Goal: Information Seeking & Learning: Learn about a topic

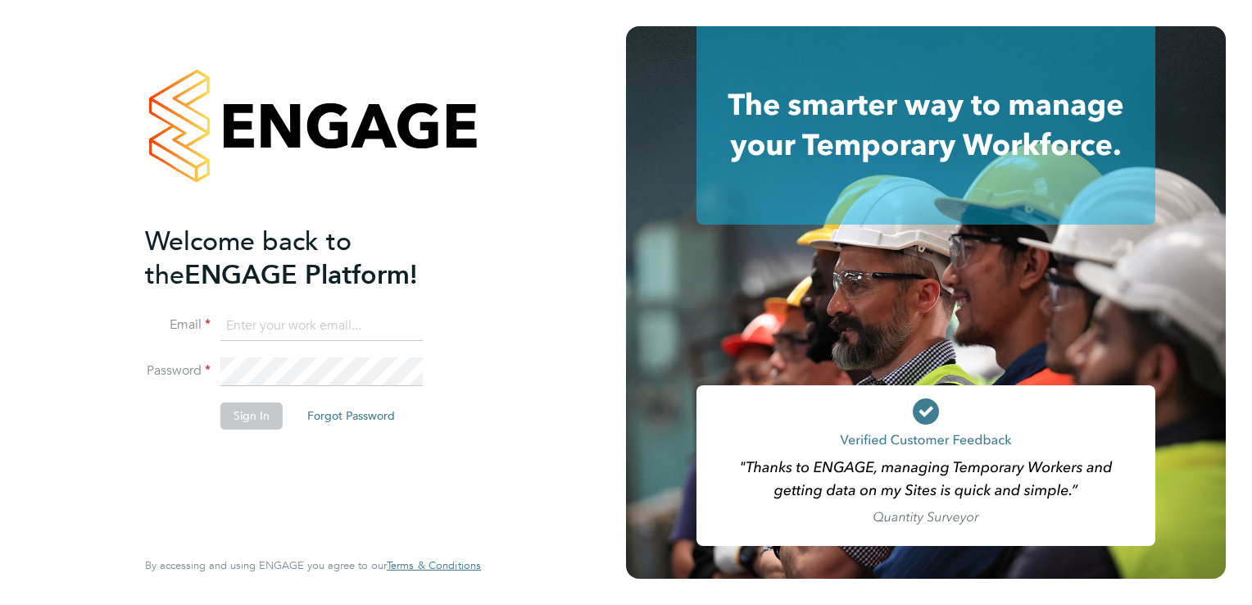
type input "admin@fusionstaff.co.uk"
click at [250, 413] on button "Sign In" at bounding box center [251, 415] width 62 height 26
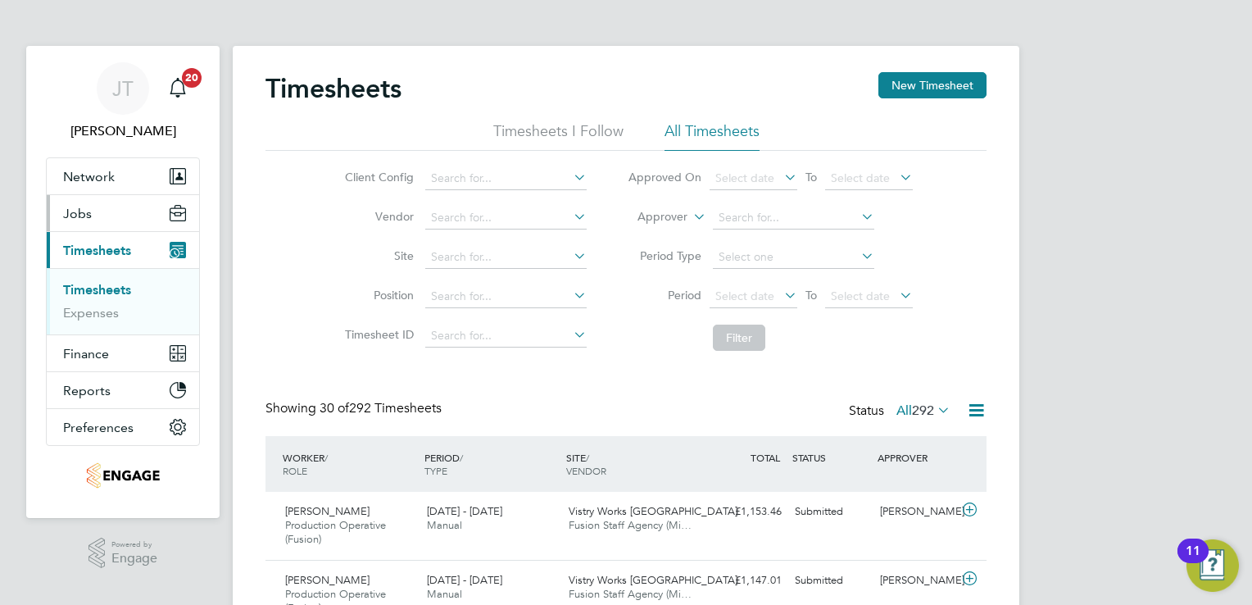
click at [105, 214] on button "Jobs" at bounding box center [123, 213] width 152 height 36
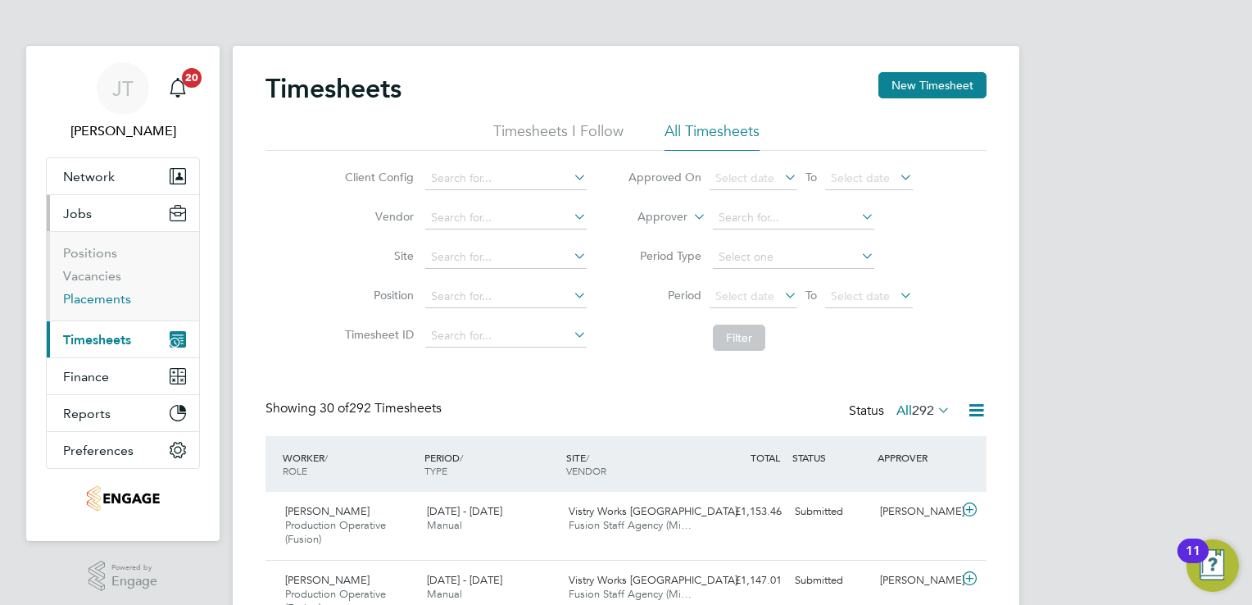
click at [82, 293] on link "Placements" at bounding box center [97, 299] width 68 height 16
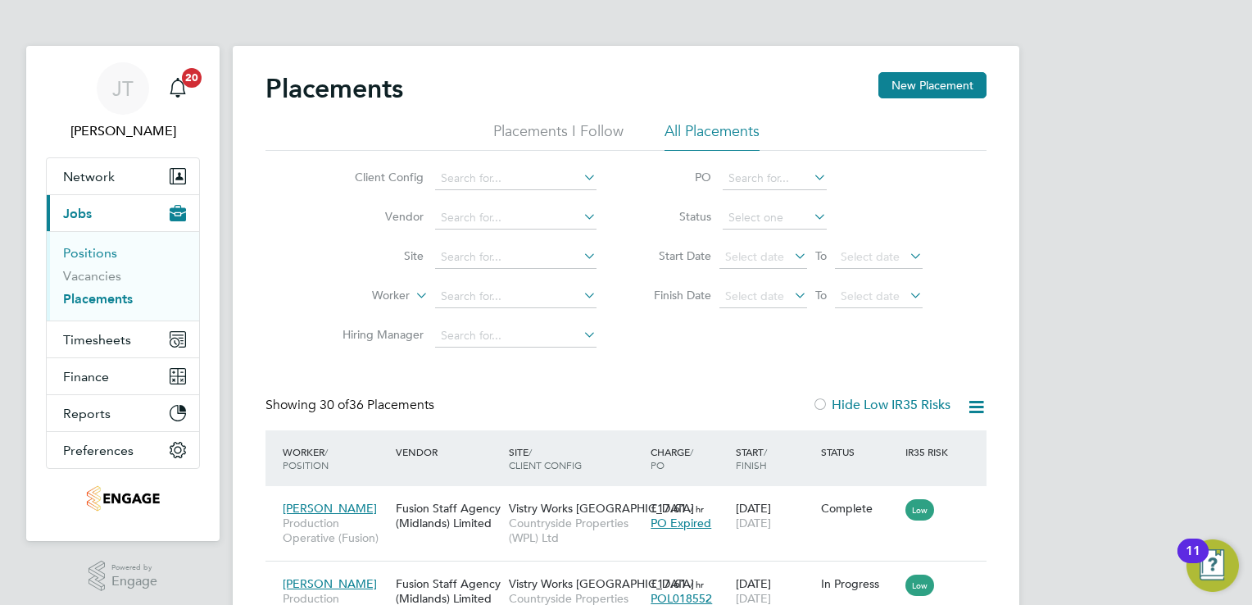
click at [100, 260] on link "Positions" at bounding box center [90, 253] width 54 height 16
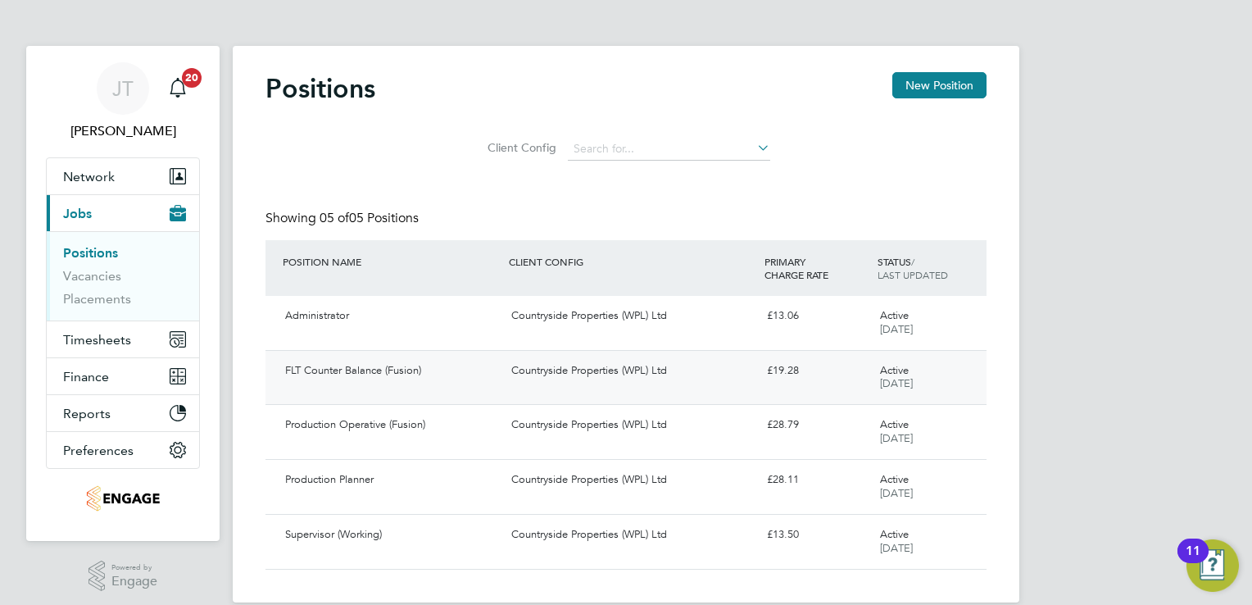
click at [787, 379] on div "£19.28" at bounding box center [816, 370] width 113 height 27
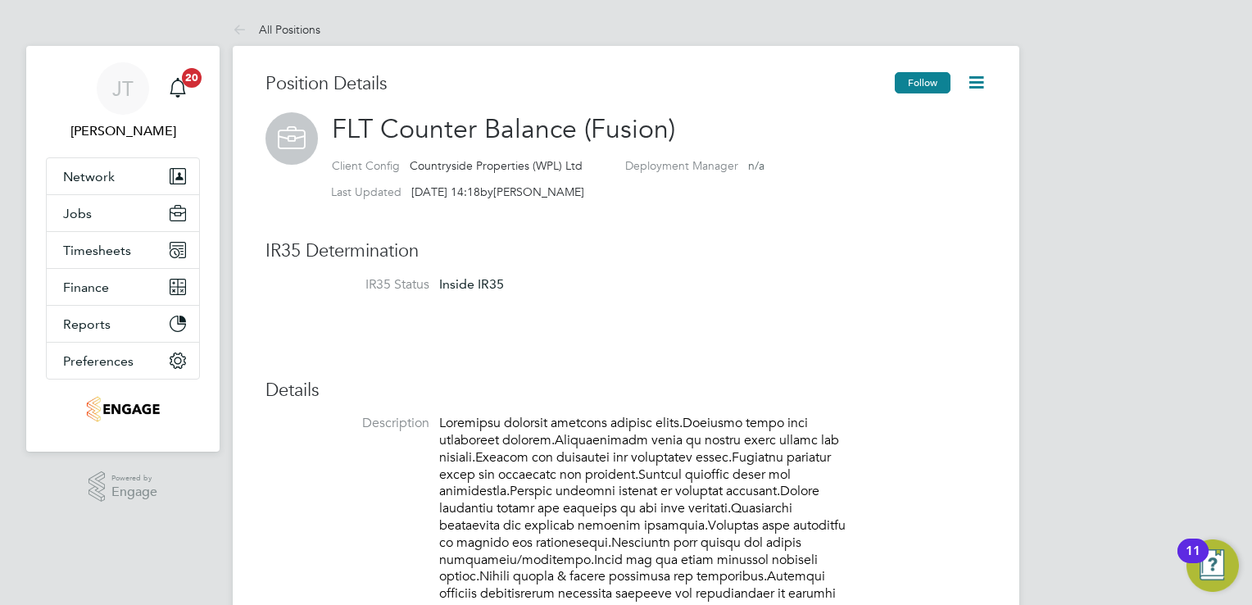
click at [928, 76] on button "Follow" at bounding box center [923, 82] width 56 height 21
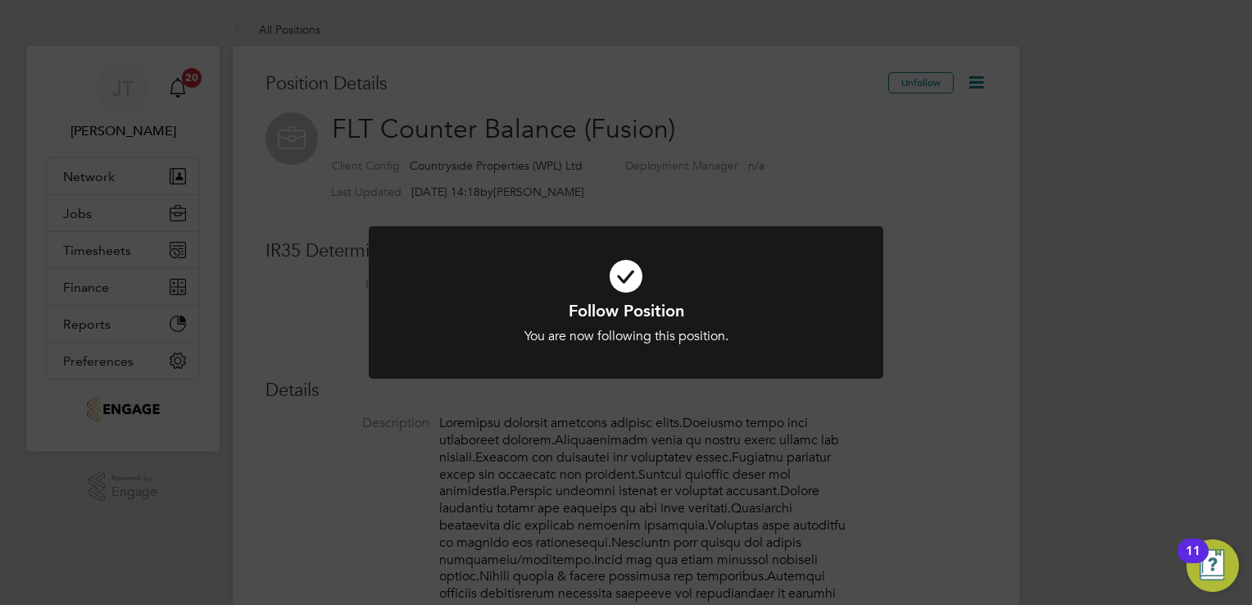
click at [848, 175] on div "Follow Position You are now following this position. Cancel Okay" at bounding box center [626, 302] width 1252 height 605
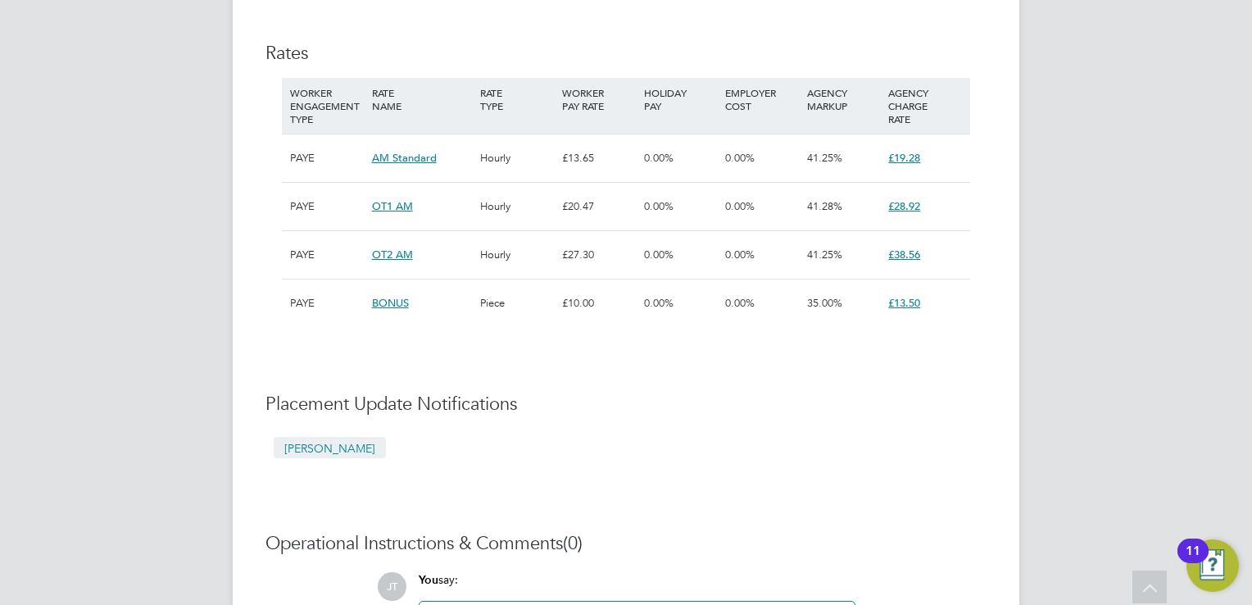
scroll to position [885, 0]
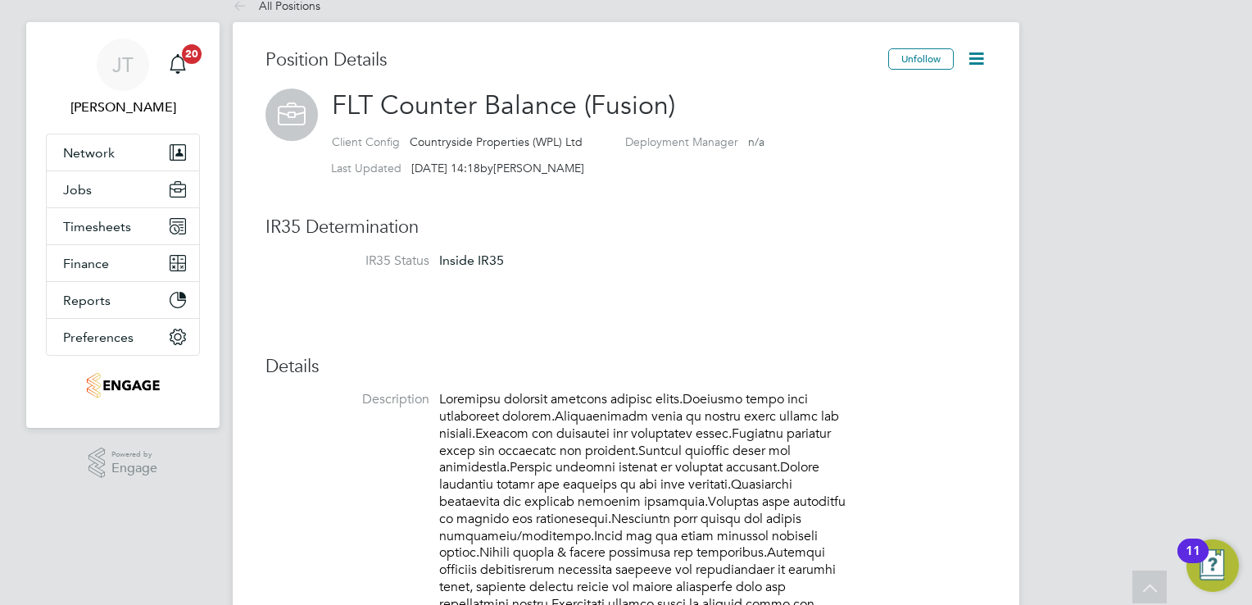
scroll to position [0, 0]
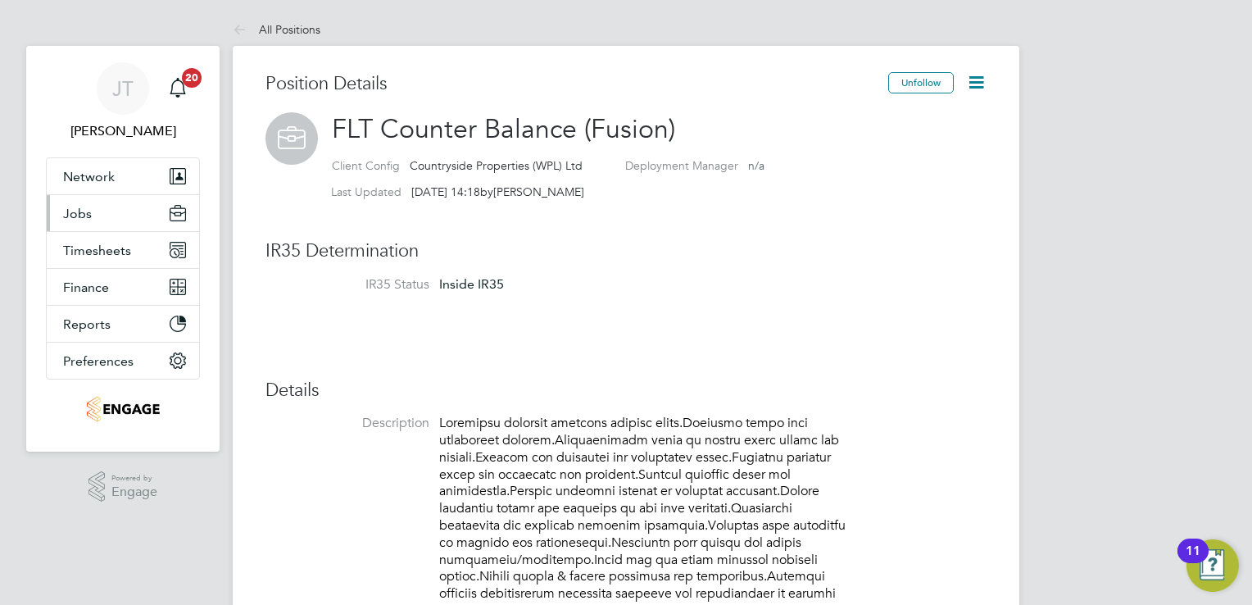
click at [103, 215] on button "Jobs" at bounding box center [123, 213] width 152 height 36
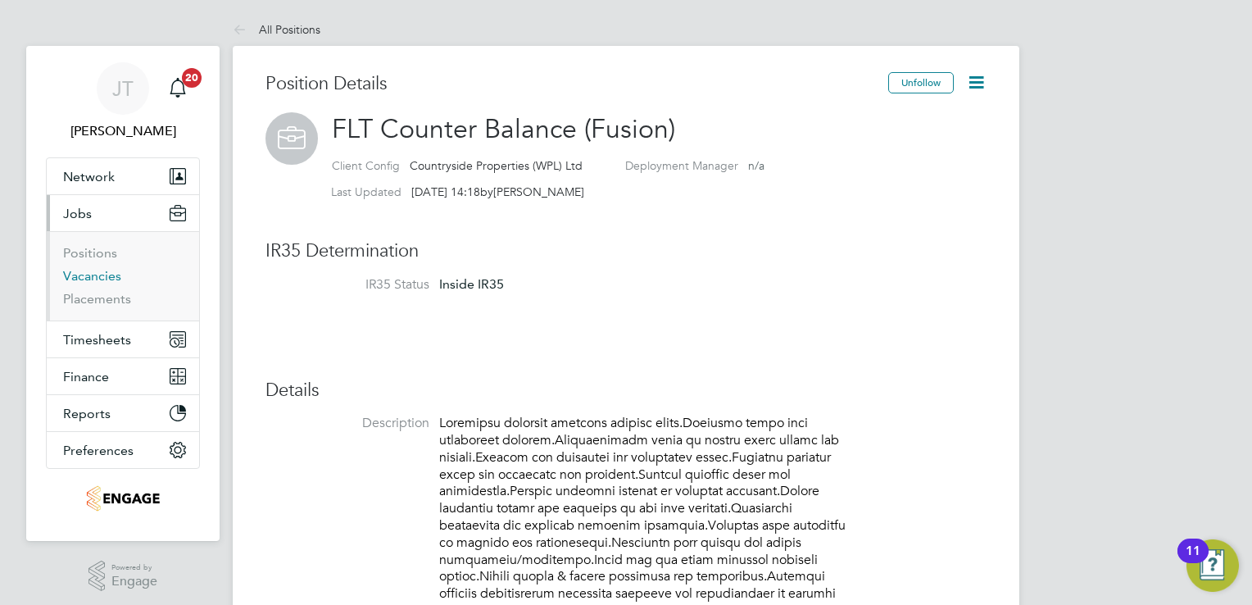
click at [107, 283] on link "Vacancies" at bounding box center [92, 276] width 58 height 16
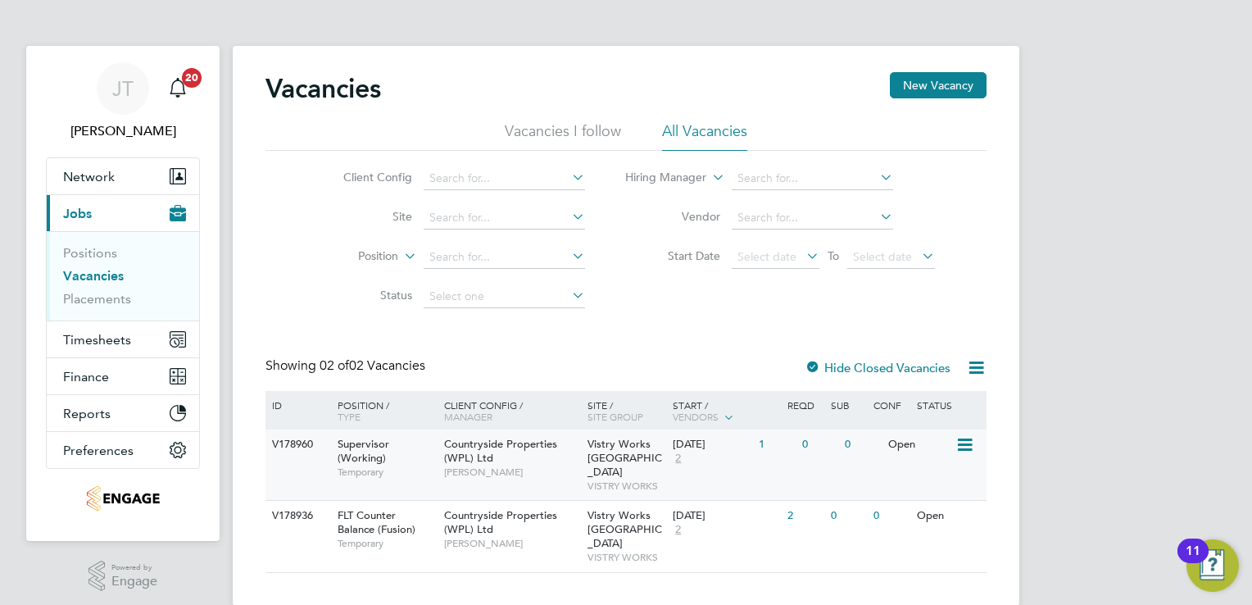
click at [955, 442] on icon at bounding box center [963, 445] width 16 height 20
click at [933, 478] on li "View Details" at bounding box center [925, 482] width 95 height 23
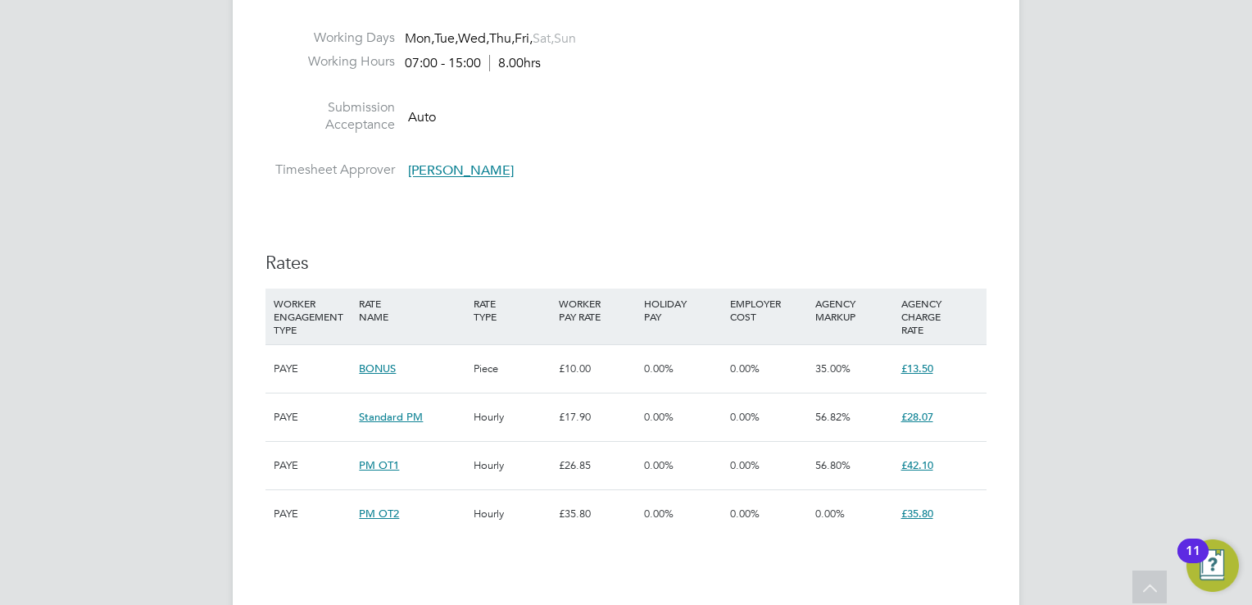
scroll to position [787, 0]
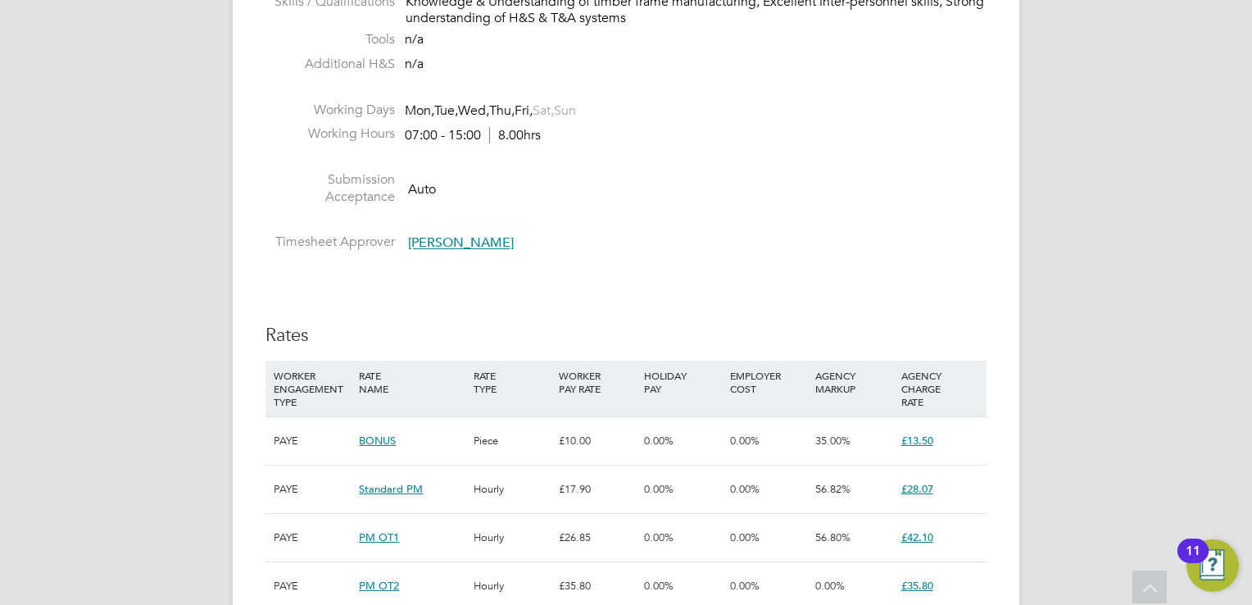
click at [1159, 207] on div "JT Joanne Taylor Notifications 20 Applications: Network Team Members Businesses…" at bounding box center [626, 369] width 1252 height 2312
